Goal: Obtain resource: Obtain resource

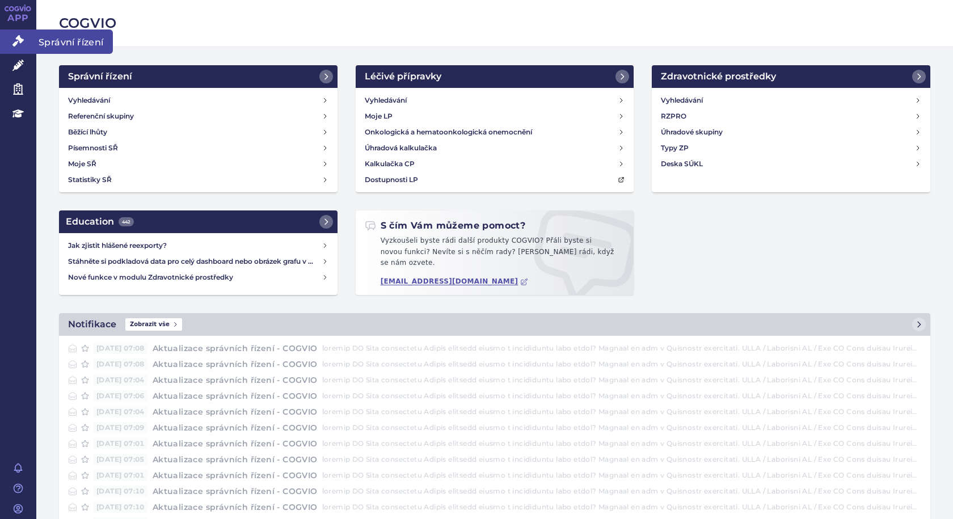
click at [35, 45] on link "Správní řízení" at bounding box center [18, 42] width 36 height 24
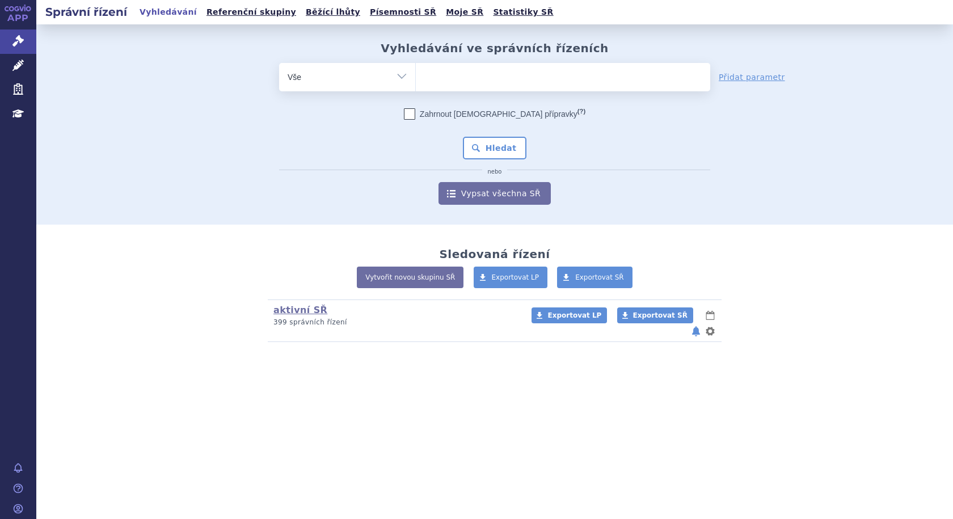
click at [520, 78] on ul at bounding box center [563, 75] width 294 height 24
click at [416, 78] on select at bounding box center [415, 76] width 1 height 28
paste input "SUKLS370249/2025"
type input "SUKLS370249/2025"
select select "SUKLS370249/2025"
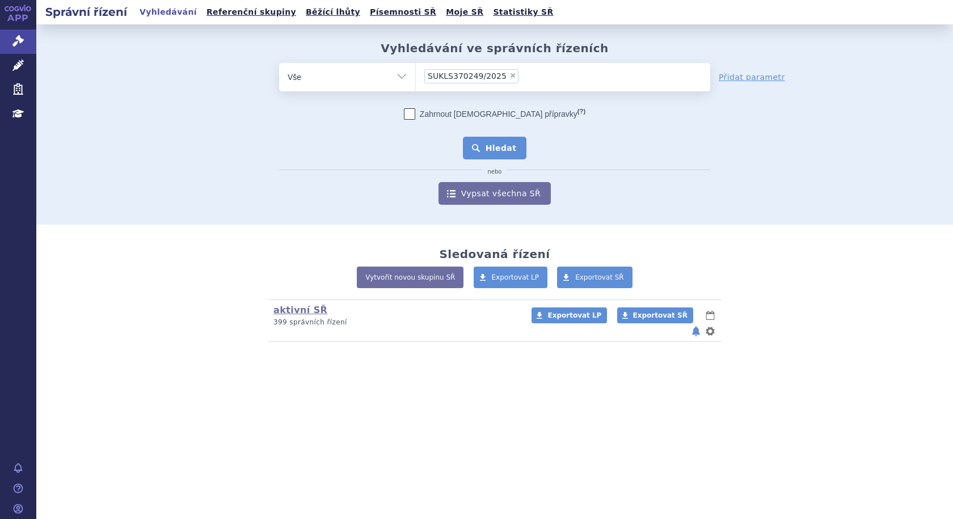
click at [504, 149] on button "Hledat" at bounding box center [495, 148] width 64 height 23
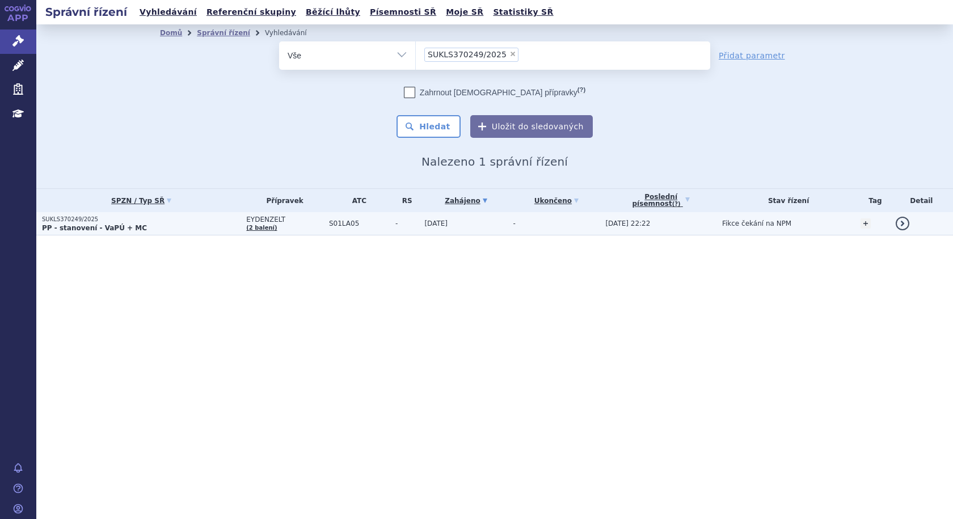
click at [452, 224] on td "[DATE]" at bounding box center [463, 223] width 89 height 23
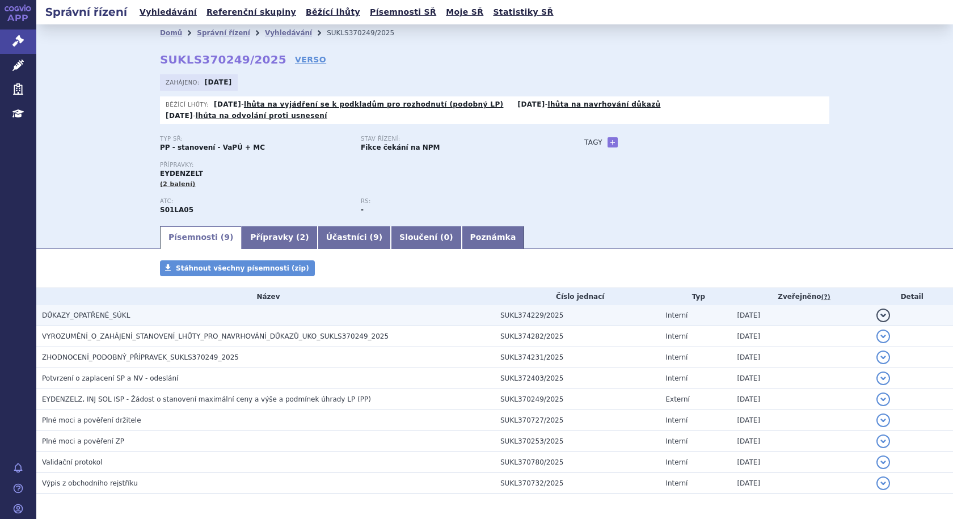
click at [69, 305] on td "DŮKAZY_OPATŘENÉ_SÚKL" at bounding box center [265, 315] width 458 height 21
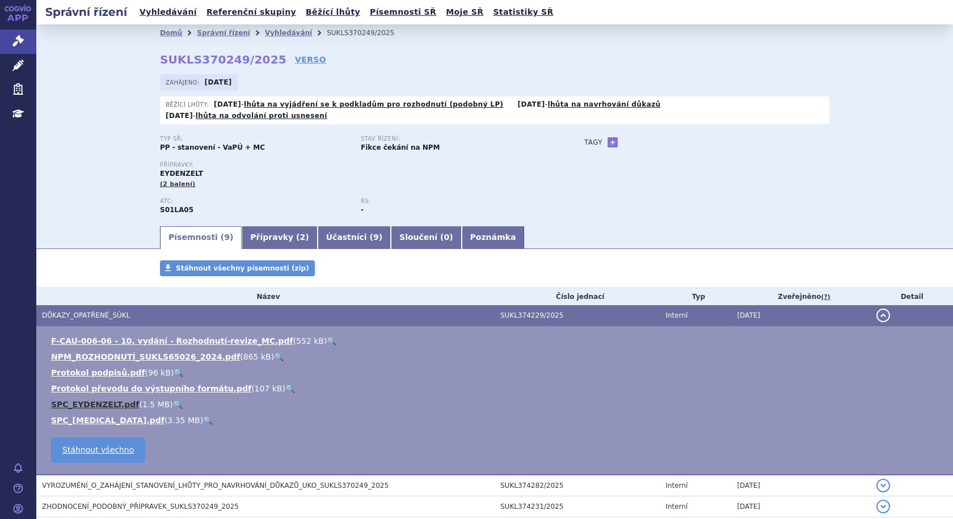
click at [81, 400] on link "SPC_EYDENZELT.pdf" at bounding box center [95, 404] width 88 height 9
click at [99, 311] on span "DŮKAZY_OPATŘENÉ_SÚKL" at bounding box center [86, 315] width 88 height 8
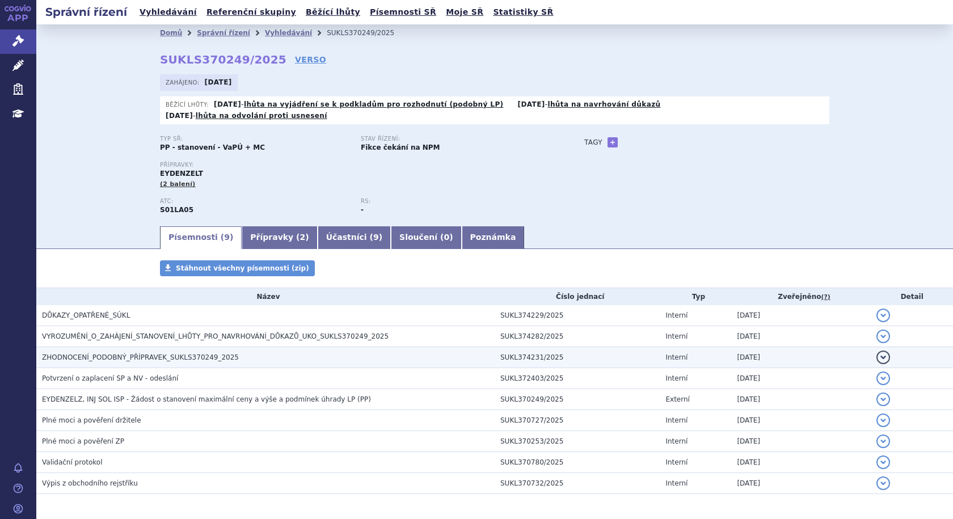
click at [100, 353] on span "ZHODNOCENÍ_PODOBNÝ_PŘÍPRAVEK_SUKLS370249_2025" at bounding box center [140, 357] width 197 height 8
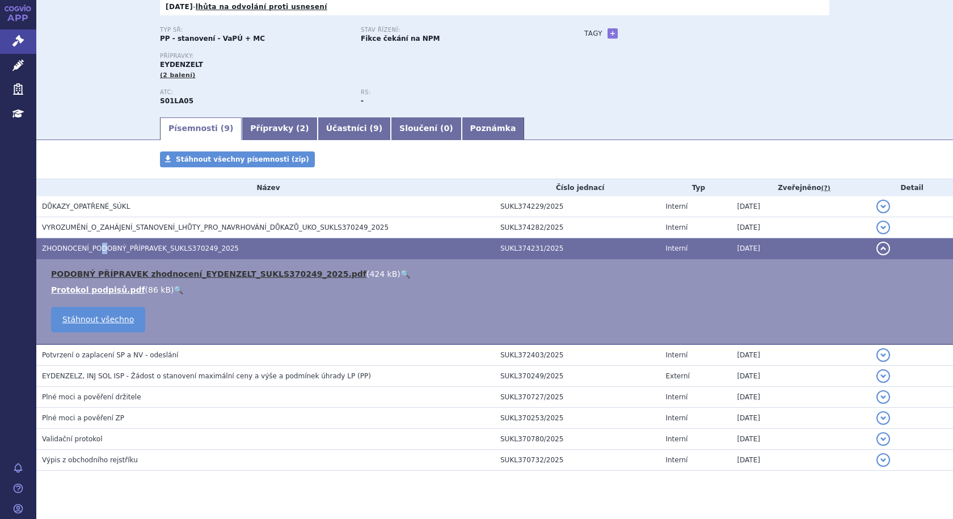
scroll to position [113, 0]
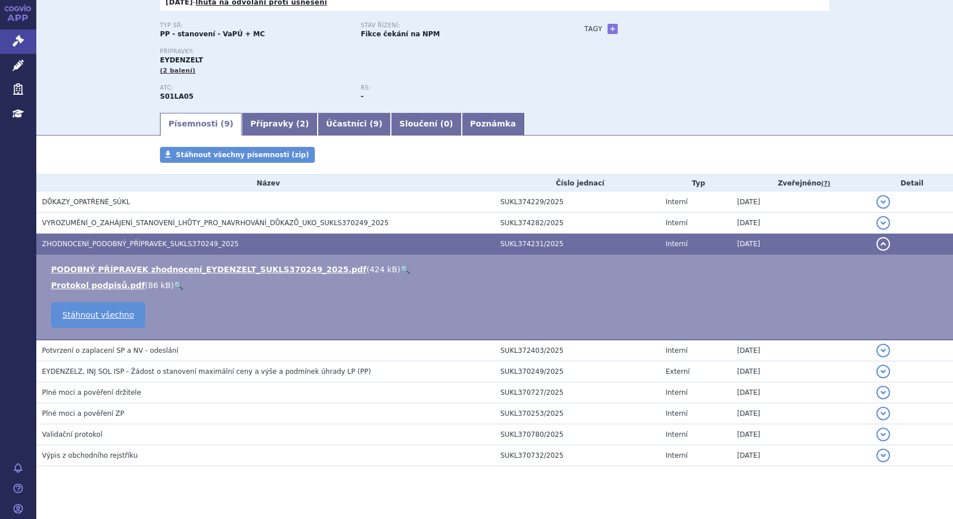
click at [252, 238] on h3 "ZHODNOCENÍ_PODOBNÝ_PŘÍPRAVEK_SUKLS370249_2025" at bounding box center [268, 243] width 453 height 11
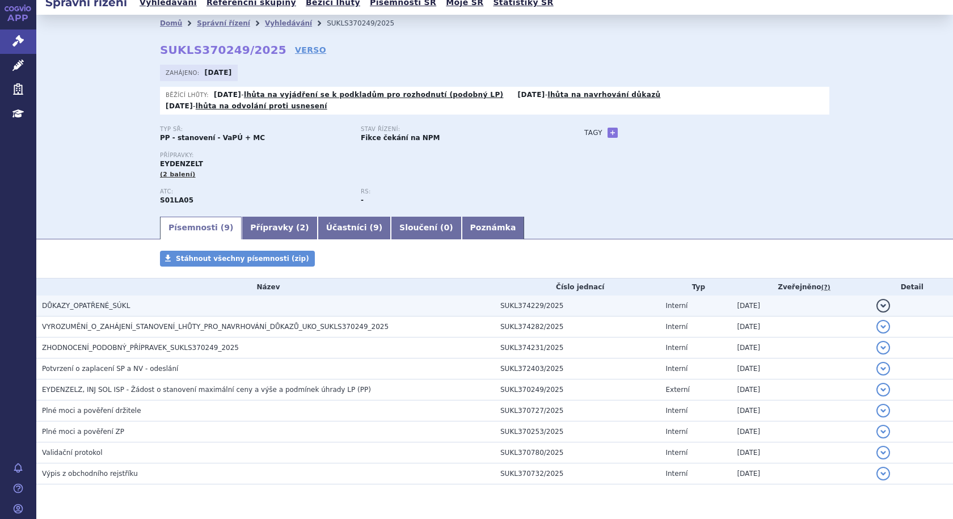
scroll to position [0, 0]
